Goal: Task Accomplishment & Management: Manage account settings

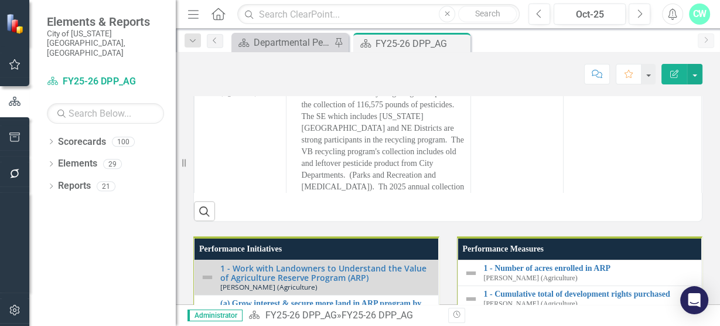
scroll to position [347, 0]
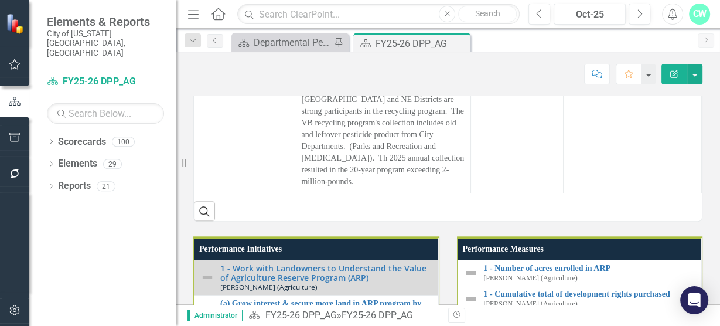
click at [422, 307] on div "Administrator Scorecard FY25-26 DPP_AG » FY25-26 DPP_AG Revision History" at bounding box center [448, 315] width 544 height 22
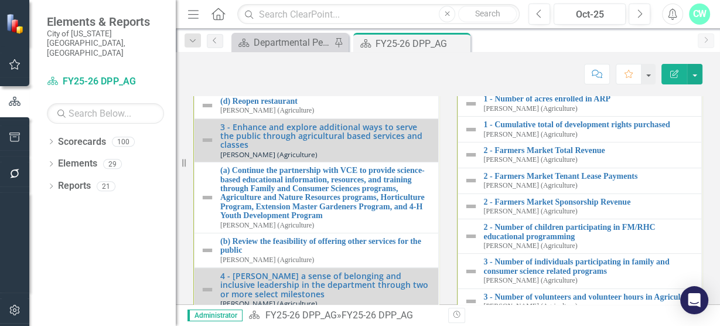
scroll to position [223, 0]
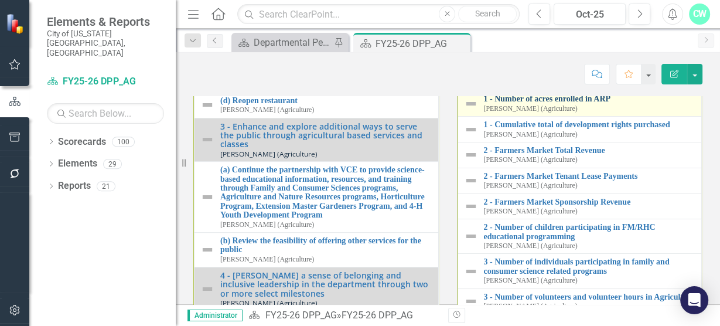
click at [515, 103] on link "1 - Number of acres enrolled in ARP" at bounding box center [590, 98] width 212 height 9
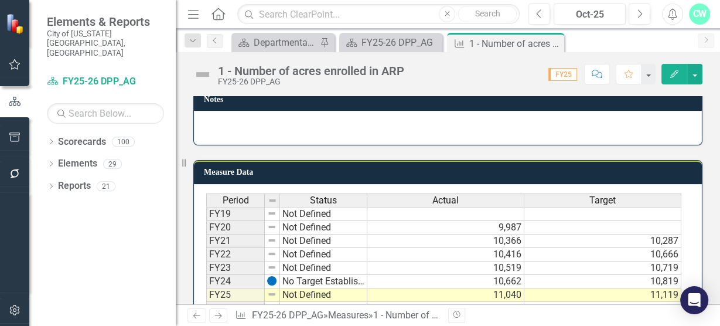
scroll to position [718, 0]
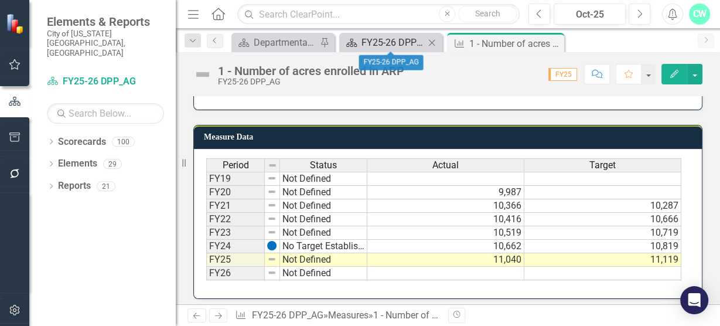
click at [373, 41] on div "FY25-26 DPP_AG" at bounding box center [393, 42] width 63 height 15
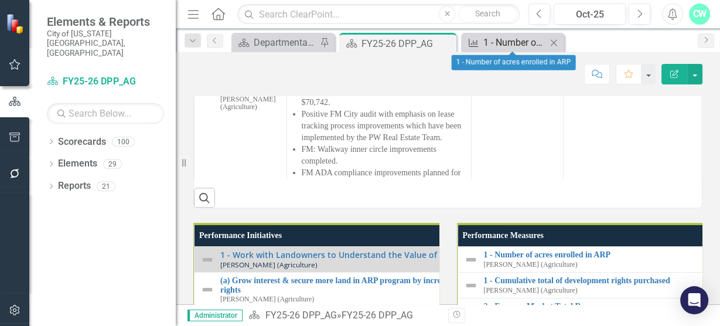
click at [503, 42] on div "1 - Number of acres enrolled in ARP" at bounding box center [514, 42] width 63 height 15
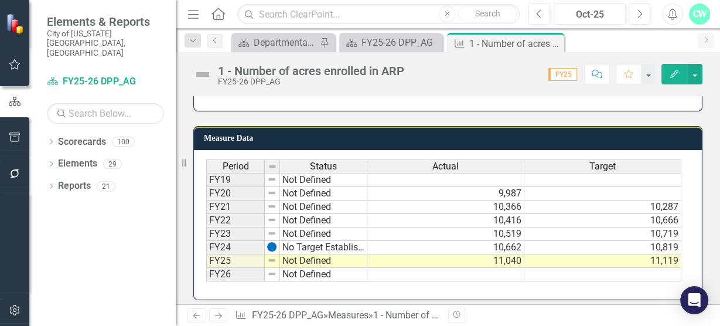
scroll to position [718, 0]
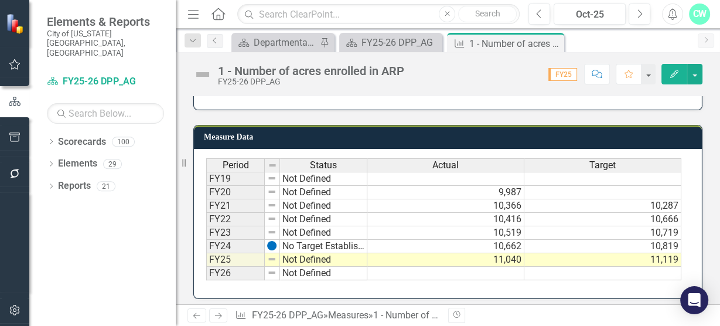
click at [517, 254] on td "11,040" at bounding box center [445, 259] width 157 height 13
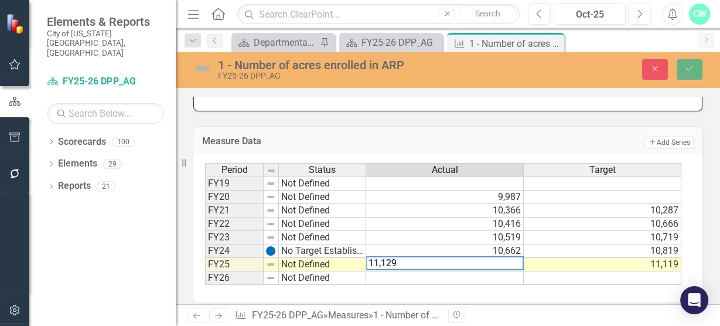
scroll to position [722, 0]
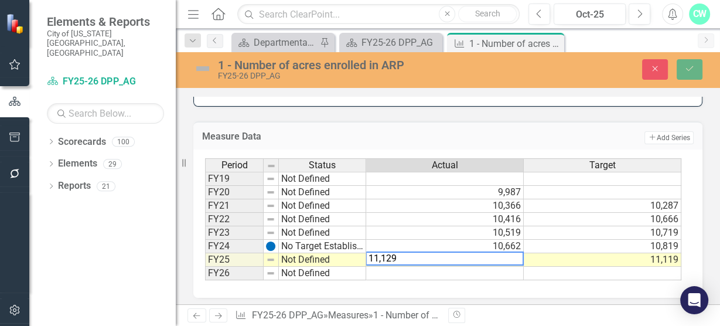
click at [383, 251] on textarea "11,129" at bounding box center [445, 258] width 158 height 14
type textarea "11129"
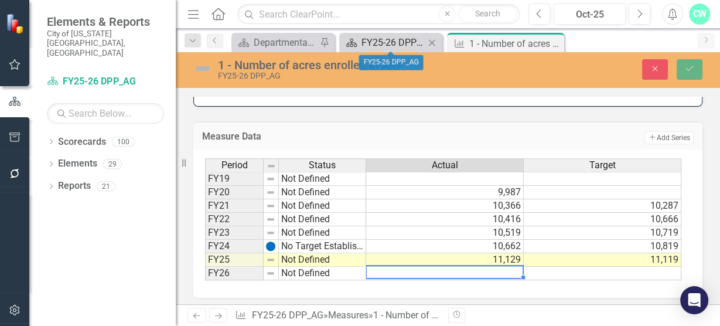
click at [391, 36] on div "FY25-26 DPP_AG" at bounding box center [393, 42] width 63 height 15
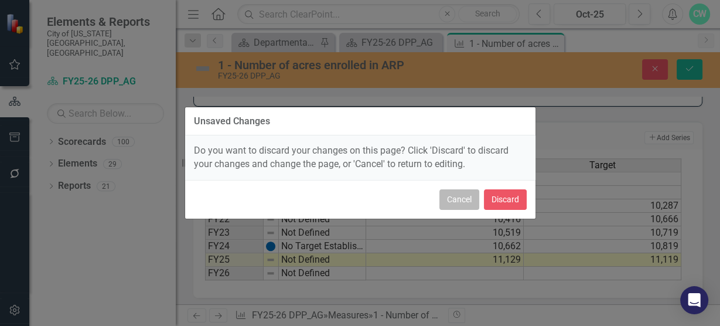
click at [465, 201] on button "Cancel" at bounding box center [459, 199] width 40 height 21
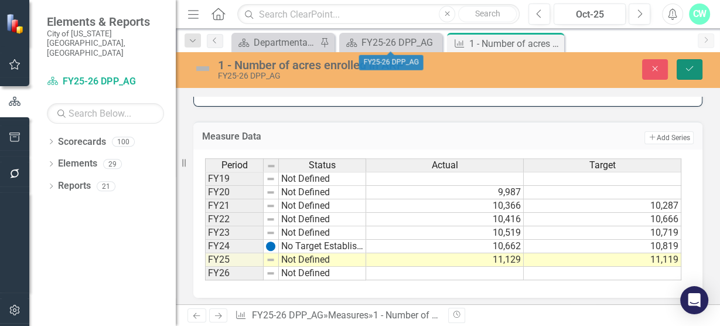
click at [693, 63] on button "Save" at bounding box center [690, 69] width 26 height 21
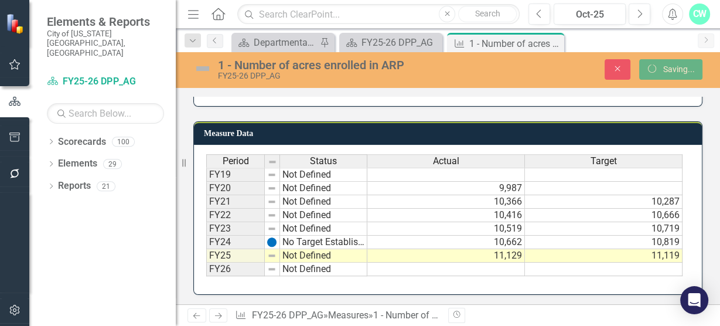
scroll to position [718, 0]
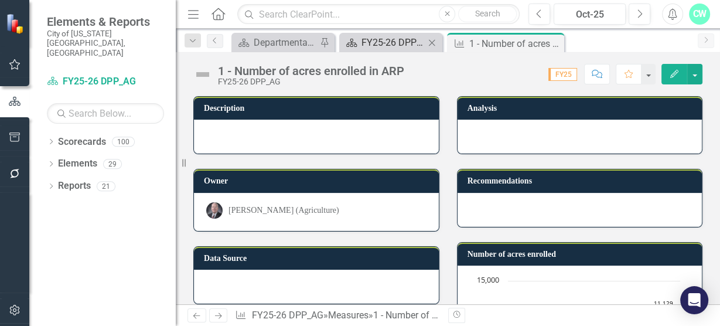
click at [384, 37] on div "FY25-26 DPP_AG" at bounding box center [393, 42] width 63 height 15
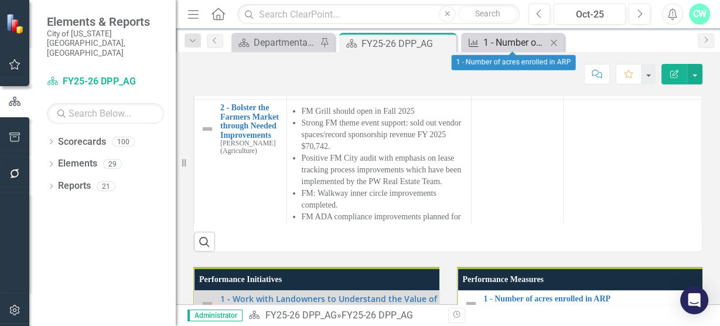
click at [510, 47] on div "1 - Number of acres enrolled in ARP" at bounding box center [514, 42] width 63 height 15
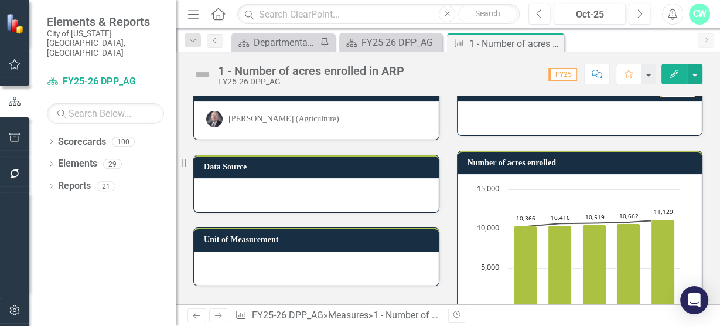
scroll to position [91, 0]
click at [409, 41] on div "FY25-26 DPP_AG" at bounding box center [393, 42] width 63 height 15
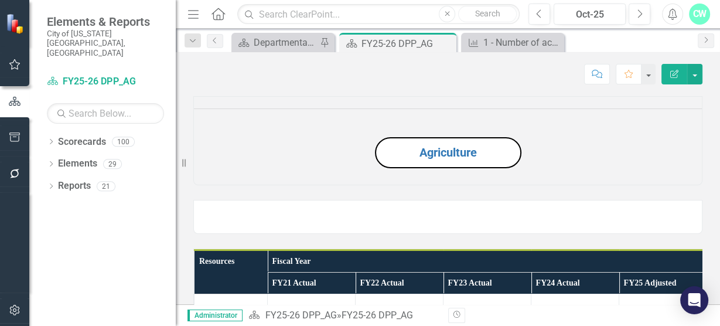
click at [409, 41] on div "FY25-26 DPP_AG" at bounding box center [408, 43] width 92 height 15
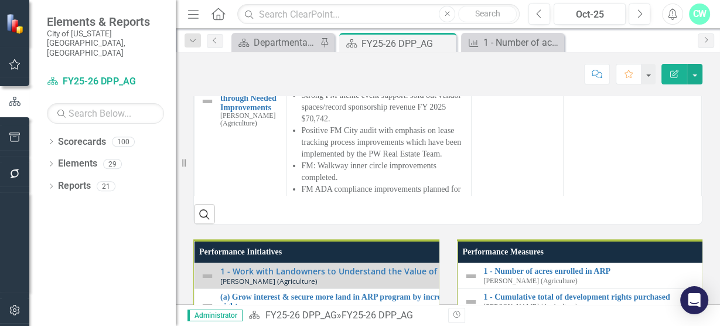
scroll to position [939, 0]
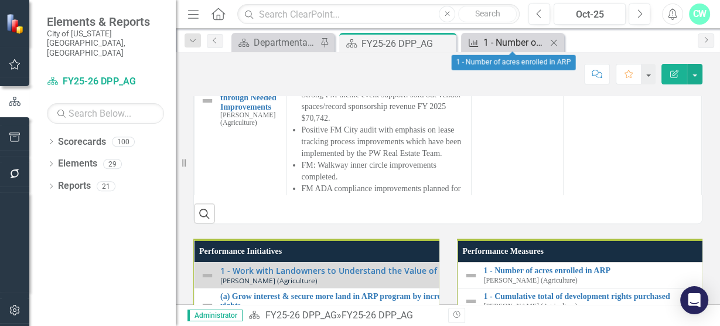
click at [492, 46] on div "1 - Number of acres enrolled in ARP" at bounding box center [514, 42] width 63 height 15
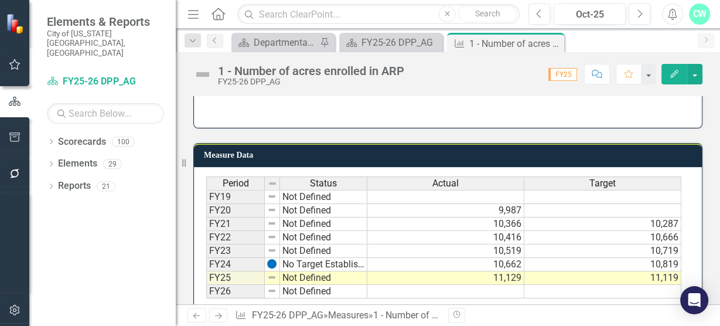
scroll to position [718, 0]
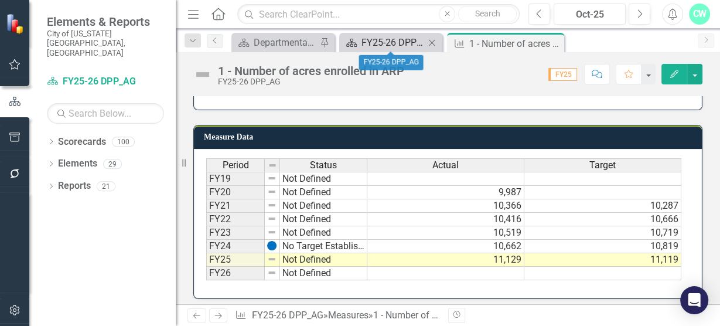
click at [394, 45] on div "FY25-26 DPP_AG" at bounding box center [393, 42] width 63 height 15
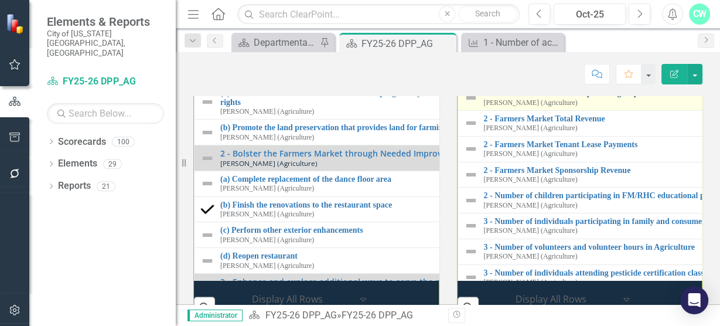
click at [532, 97] on link "1 - Cumulative total of development rights purchased" at bounding box center [715, 92] width 463 height 9
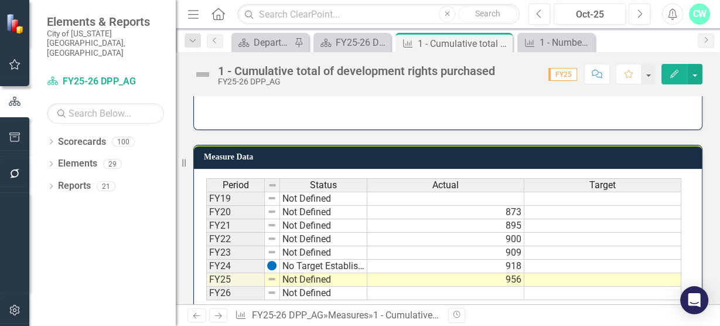
scroll to position [718, 0]
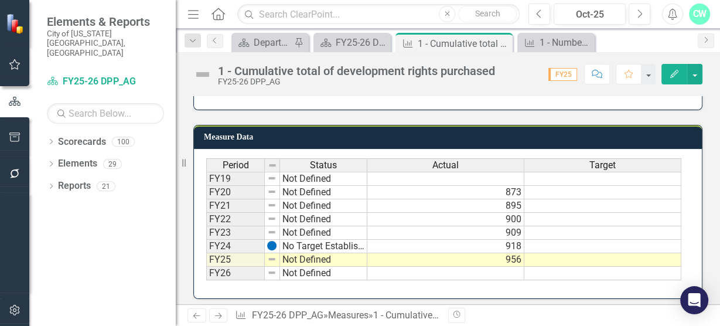
click at [508, 270] on td at bounding box center [445, 273] width 157 height 13
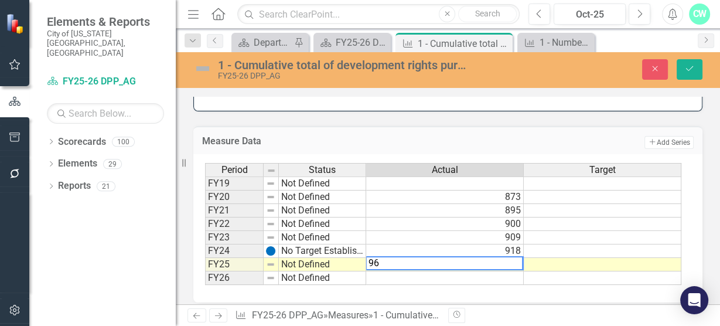
type textarea "964"
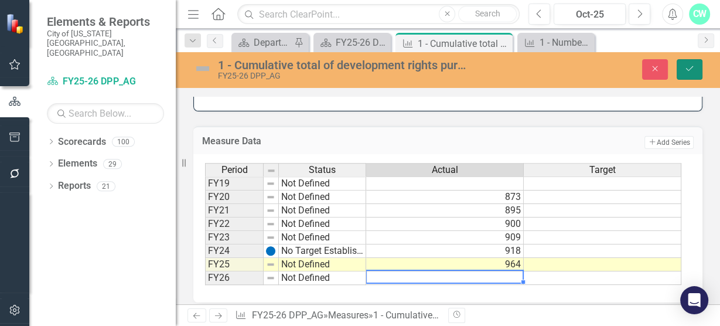
click at [688, 67] on icon "Save" at bounding box center [689, 68] width 11 height 8
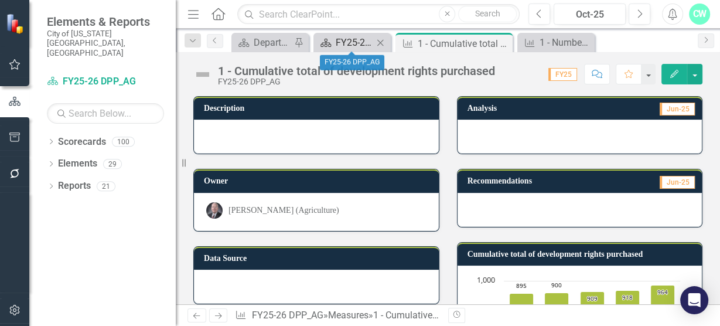
click at [345, 42] on div "FY25-26 DPP_AG" at bounding box center [355, 42] width 38 height 15
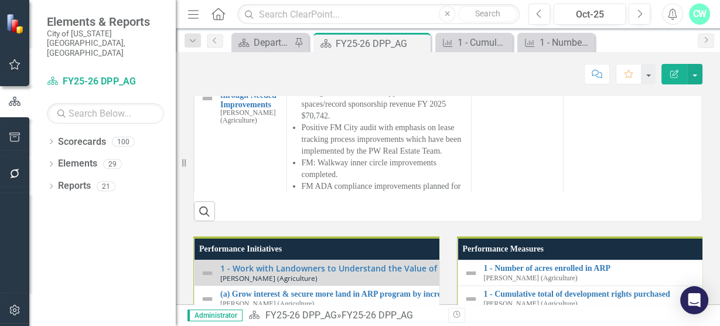
scroll to position [940, 0]
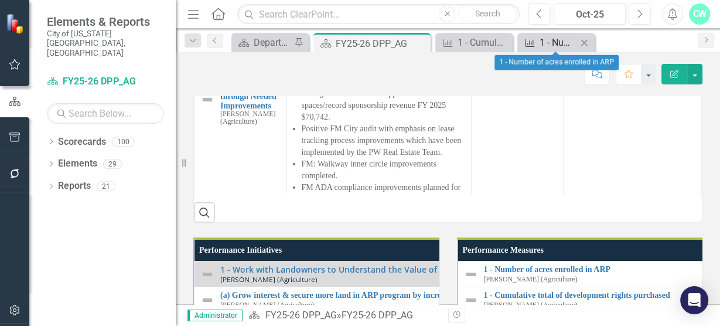
click at [554, 49] on div "1 - Number of acres enrolled in ARP" at bounding box center [559, 42] width 38 height 15
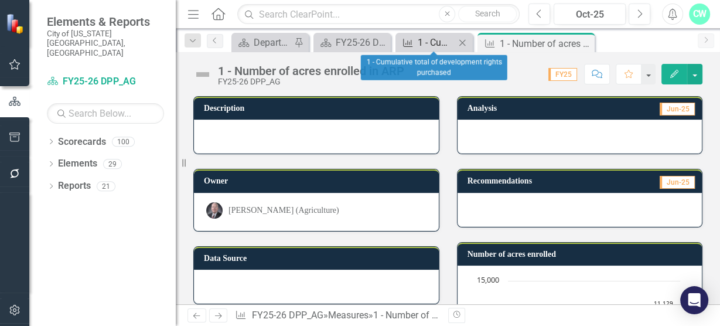
click at [431, 41] on div "1 - Cumulative total of development rights purchased" at bounding box center [437, 42] width 38 height 15
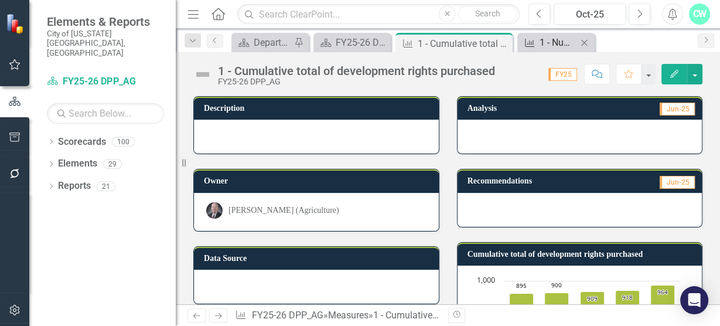
click at [555, 38] on div "1 - Number of acres enrolled in ARP" at bounding box center [559, 42] width 38 height 15
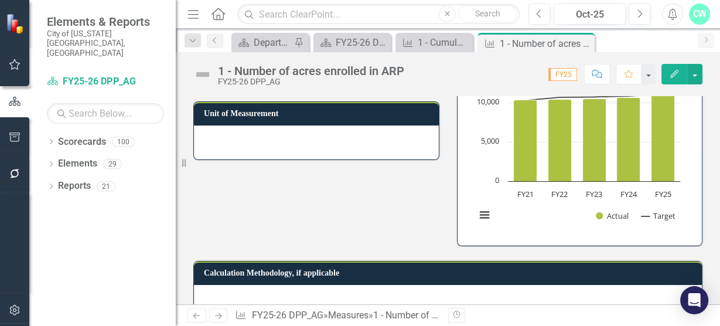
scroll to position [217, 0]
click at [483, 216] on button "View chart menu, Chart" at bounding box center [484, 215] width 16 height 16
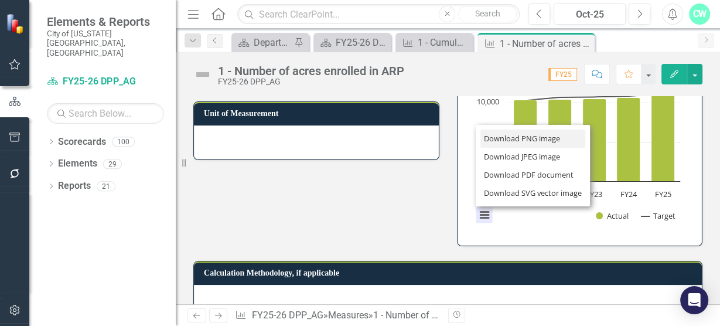
click at [503, 138] on li "Download PNG image" at bounding box center [532, 138] width 105 height 18
click at [503, 138] on rect "Interactive chart" at bounding box center [578, 145] width 216 height 176
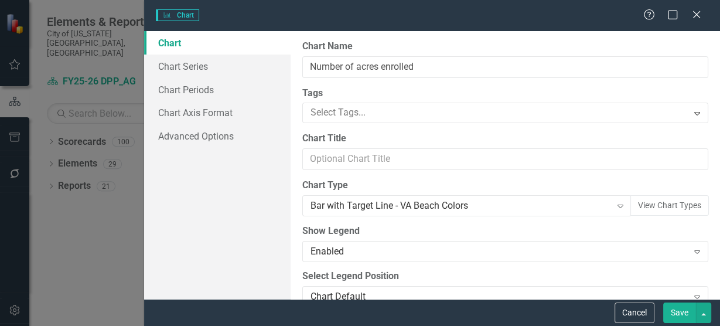
click at [631, 312] on button "Cancel" at bounding box center [635, 312] width 40 height 21
click at [631, 312] on div "Revision History" at bounding box center [708, 315] width 521 height 15
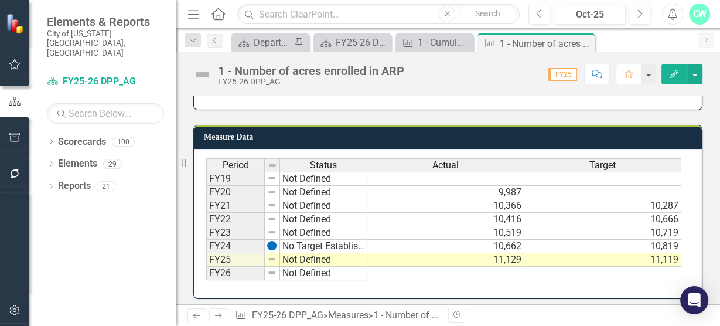
scroll to position [694, 0]
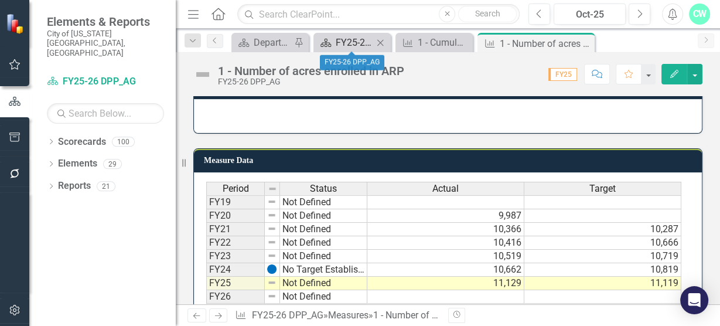
click at [339, 42] on div "FY25-26 DPP_AG" at bounding box center [355, 42] width 38 height 15
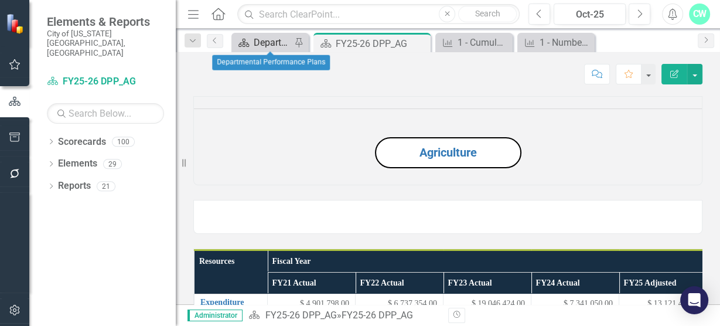
click at [274, 37] on div "Departmental Performance Plans" at bounding box center [273, 42] width 38 height 15
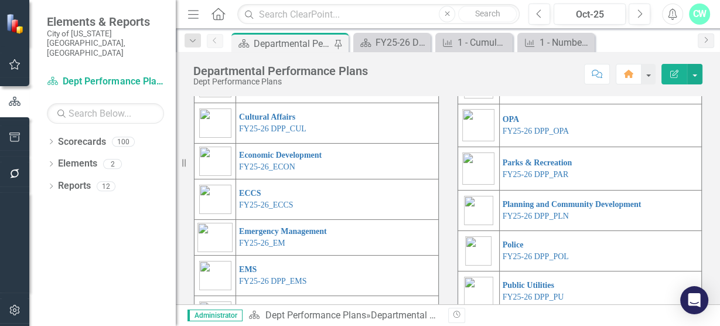
scroll to position [280, 0]
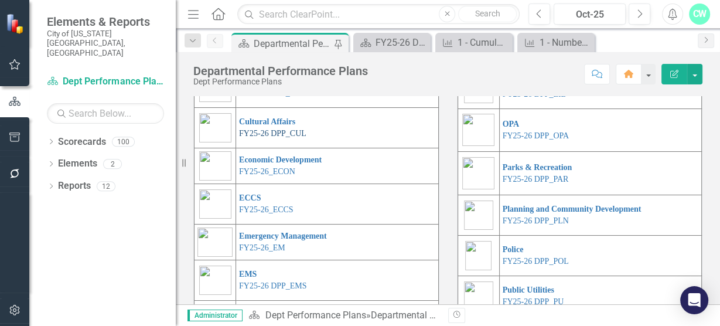
click at [284, 138] on link "FY25-26 DPP_CUL" at bounding box center [272, 133] width 67 height 9
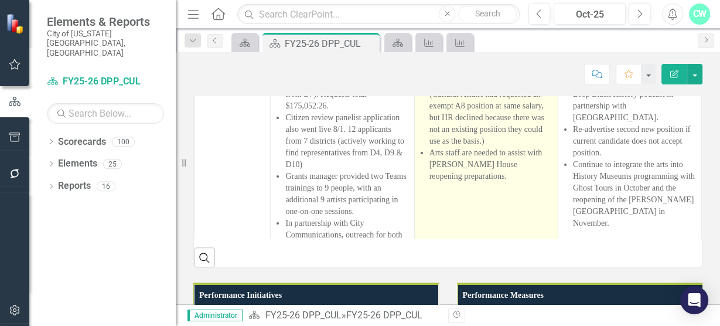
scroll to position [75, 0]
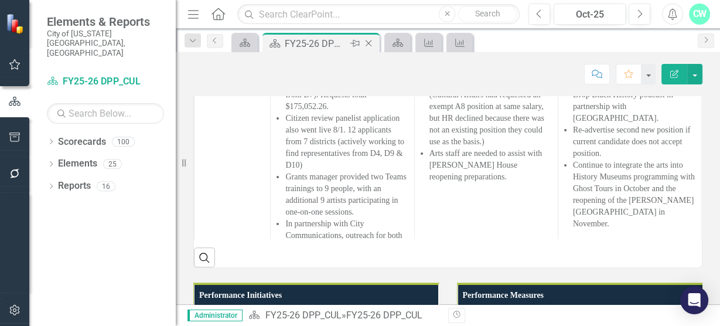
click at [369, 41] on icon "Close" at bounding box center [369, 43] width 12 height 9
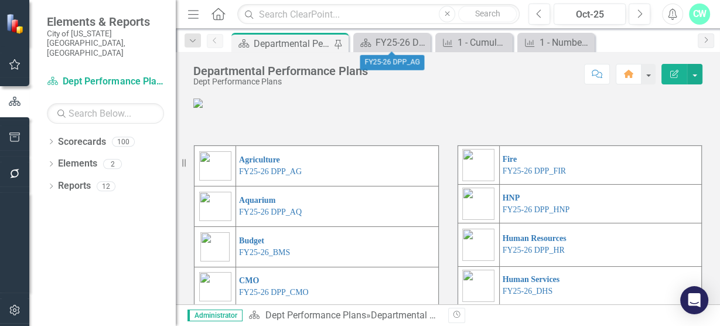
click at [306, 44] on div "Departmental Performance Plans" at bounding box center [292, 43] width 77 height 15
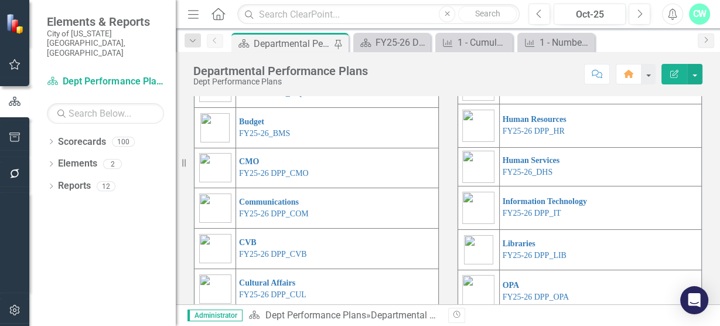
scroll to position [115, 0]
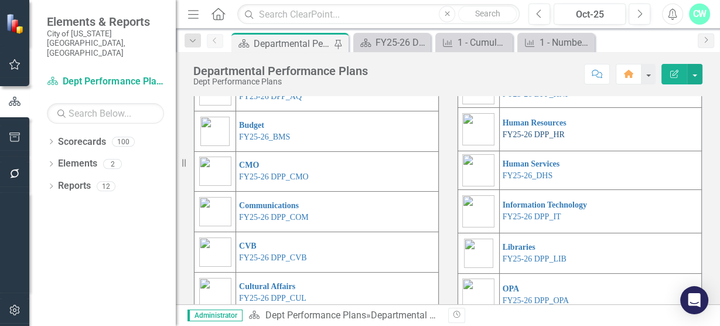
click at [503, 139] on link "FY25-26 DPP_HR" at bounding box center [534, 134] width 62 height 9
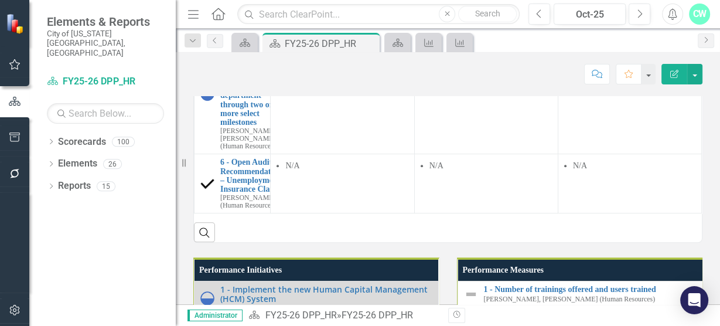
scroll to position [431, 0]
